Goal: Task Accomplishment & Management: Use online tool/utility

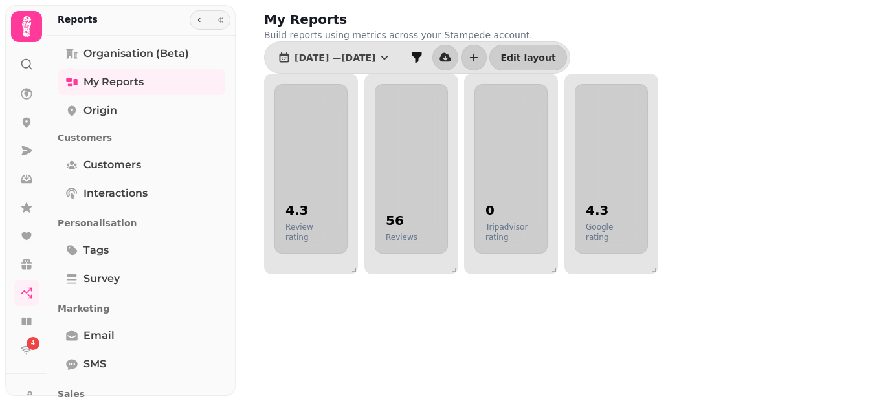
drag, startPoint x: 230, startPoint y: 241, endPoint x: 223, endPoint y: 247, distance: 9.2
click at [223, 247] on div "Organisation (beta) My Reports Origin Customers Customers Interactions Personal…" at bounding box center [141, 261] width 188 height 440
drag, startPoint x: 227, startPoint y: 246, endPoint x: 230, endPoint y: 240, distance: 6.7
click at [230, 240] on div "Organisation (beta) My Reports Origin Customers Customers Interactions Personal…" at bounding box center [141, 261] width 188 height 440
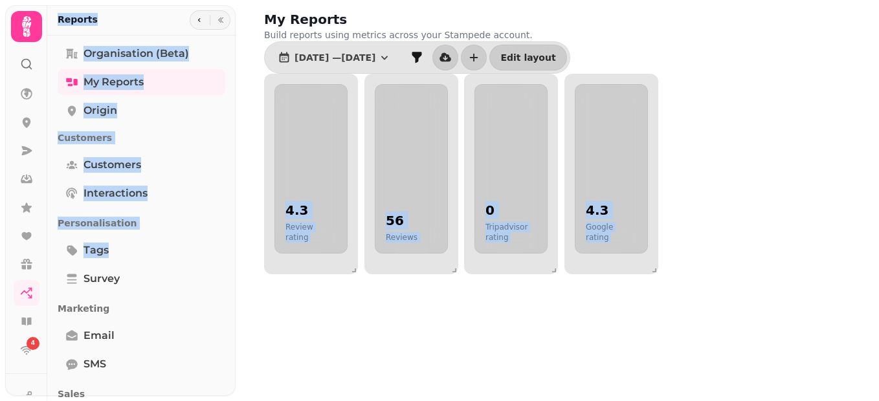
drag, startPoint x: 230, startPoint y: 240, endPoint x: 245, endPoint y: 198, distance: 44.6
click at [245, 198] on body "4 My Reports Build reports using metrics across your Stampede account. [DATE] —…" at bounding box center [439, 200] width 879 height 401
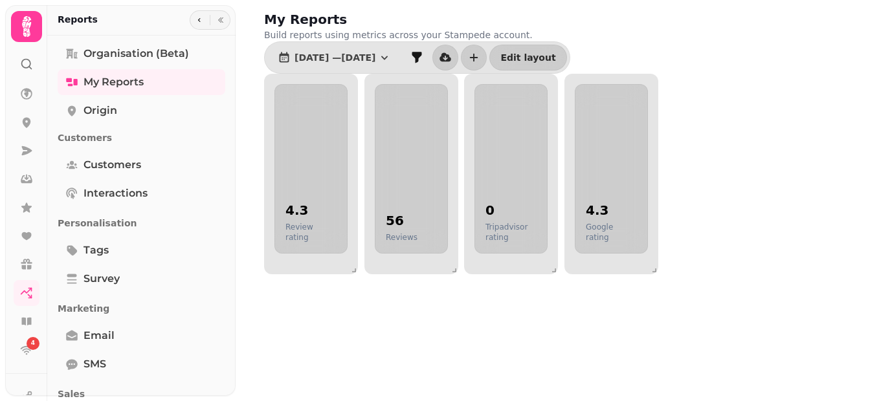
click at [245, 198] on div "My Reports Build reports using metrics across your Stampede account. [DATE] — […" at bounding box center [561, 142] width 636 height 285
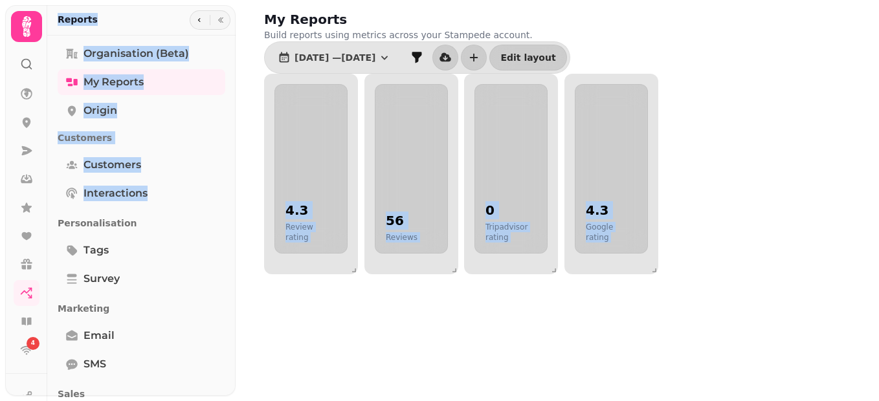
drag, startPoint x: 229, startPoint y: 190, endPoint x: 254, endPoint y: 181, distance: 26.0
click at [254, 181] on body "4 My Reports Build reports using metrics across your Stampede account. [DATE] —…" at bounding box center [439, 200] width 879 height 401
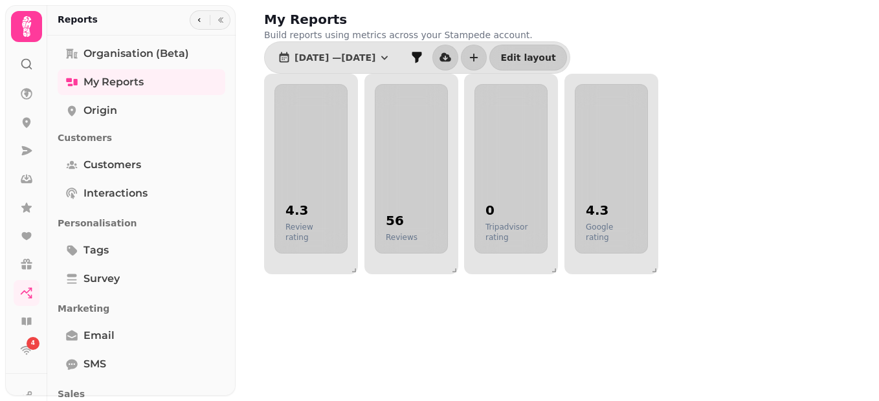
click at [254, 181] on div "My Reports Build reports using metrics across your Stampede account. [DATE] — […" at bounding box center [561, 142] width 636 height 285
click at [29, 18] on icon at bounding box center [26, 26] width 9 height 21
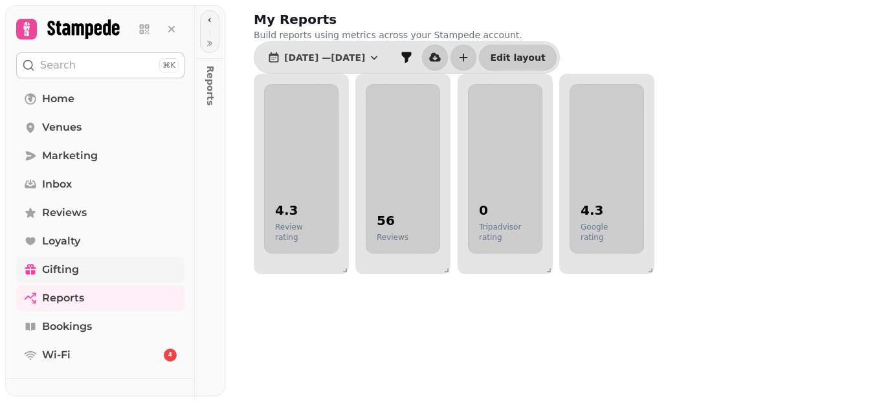
click at [82, 263] on link "Gifting" at bounding box center [100, 270] width 168 height 26
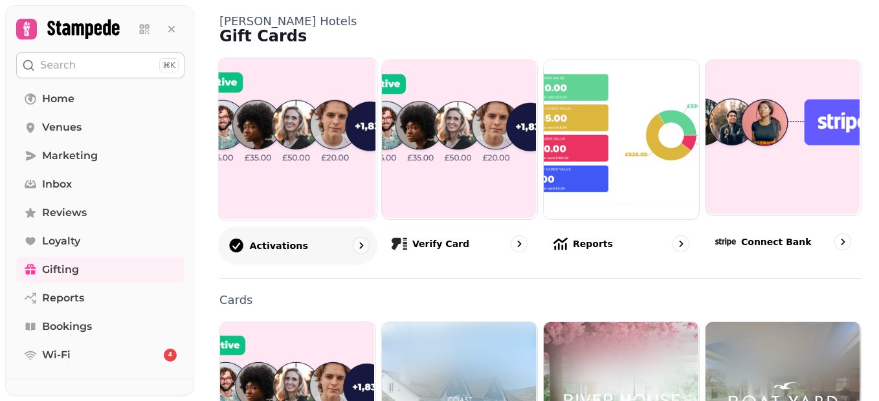
click at [305, 210] on img at bounding box center [296, 138] width 159 height 162
select select "******"
select select "**"
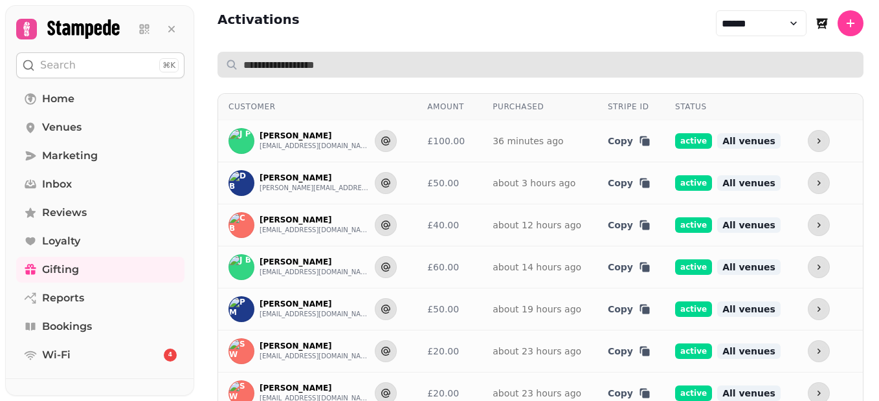
click at [334, 67] on input "text" at bounding box center [540, 65] width 646 height 26
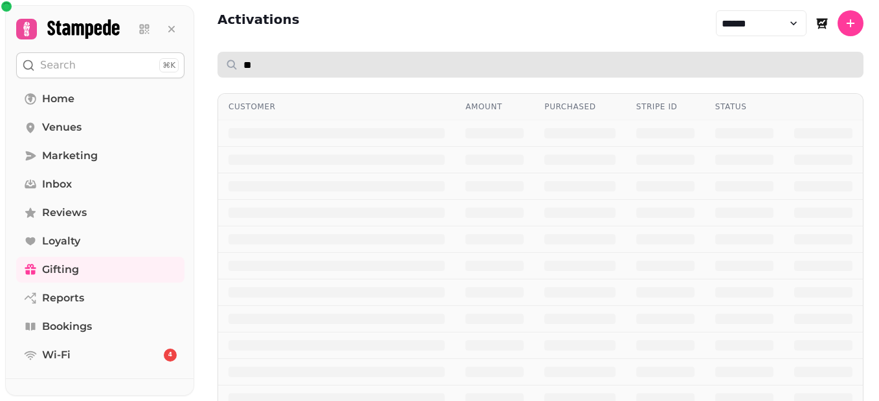
type input "*"
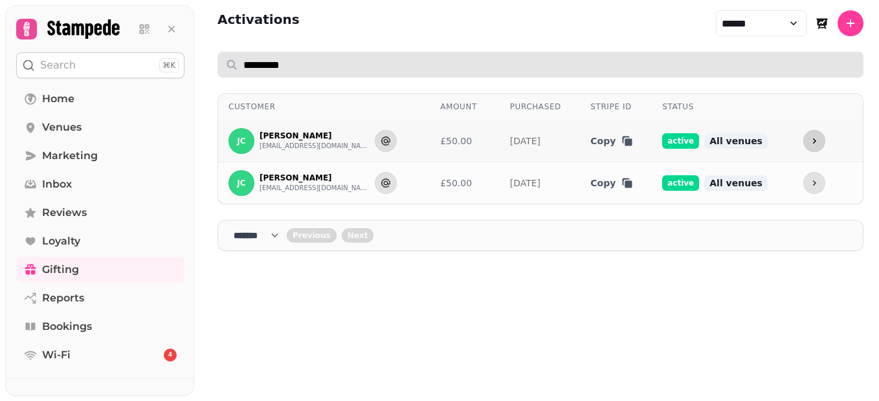
type input "*********"
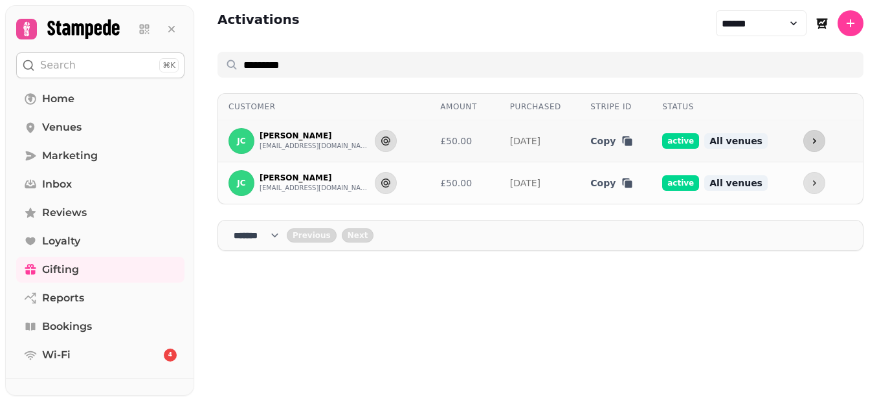
click at [806, 146] on button "more" at bounding box center [814, 141] width 22 height 22
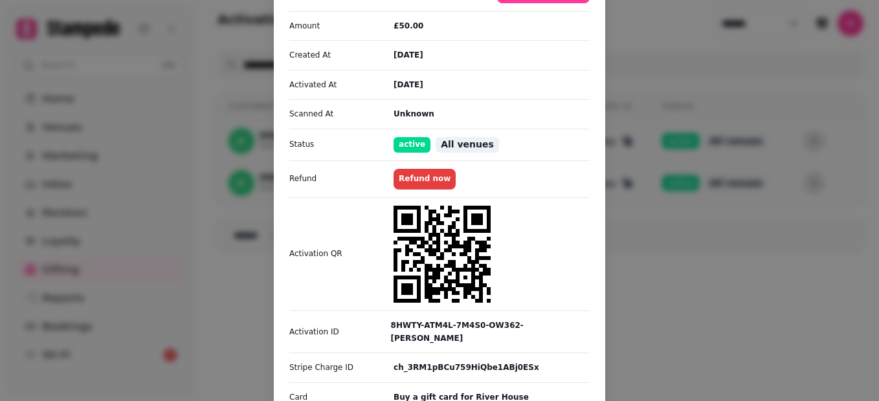
scroll to position [139, 0]
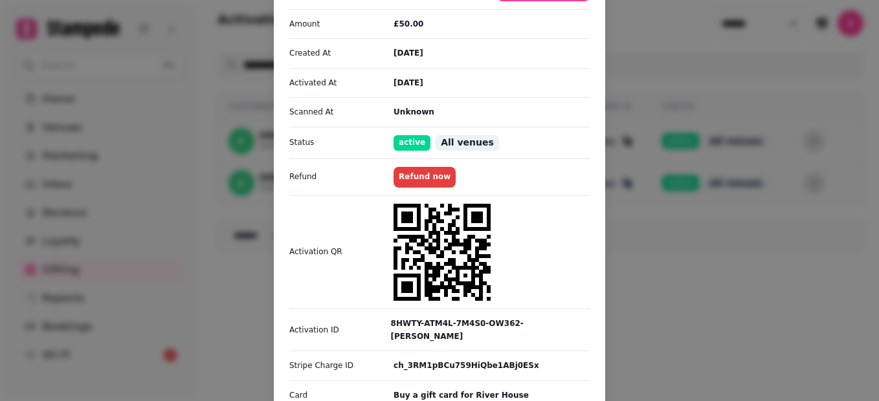
click at [758, 133] on div "Card Activation Info [PERSON_NAME] [EMAIL_ADDRESS][DOMAIN_NAME] Change Owner Re…" at bounding box center [439, 200] width 879 height 401
